Goal: Task Accomplishment & Management: Use online tool/utility

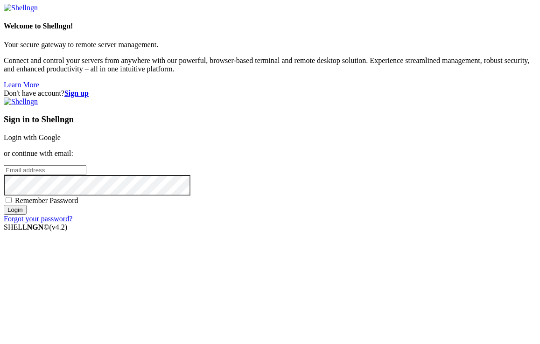
type input "[EMAIL_ADDRESS][DOMAIN_NAME]"
click at [27, 215] on input "Login" at bounding box center [15, 210] width 23 height 10
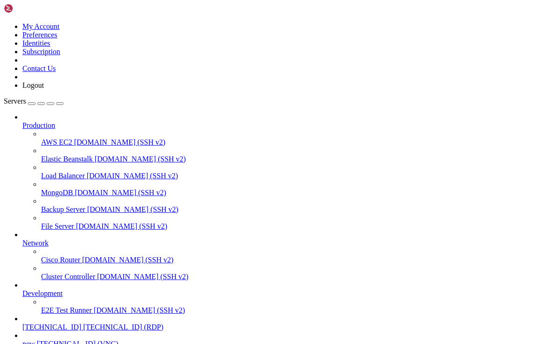
scroll to position [82, 0]
click at [64, 323] on span "[TECHNICAL_ID]" at bounding box center [51, 327] width 59 height 8
